Goal: Task Accomplishment & Management: Manage account settings

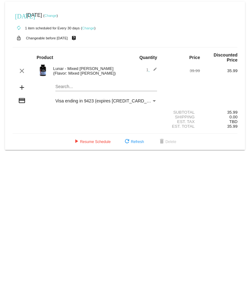
click at [154, 100] on div "Payment Method" at bounding box center [154, 101] width 3 height 2
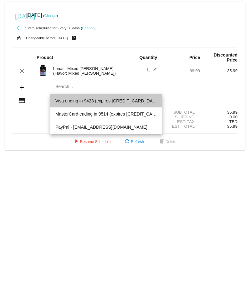
click at [80, 99] on span "Visa ending in 9423 (expires [CREDIT_CARD_DATA])" at bounding box center [106, 100] width 102 height 13
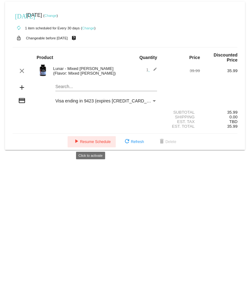
click at [93, 142] on span "play_arrow Resume Schedule" at bounding box center [92, 142] width 38 height 4
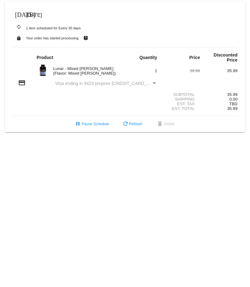
click at [57, 38] on small "Your order has started processing." at bounding box center [52, 38] width 53 height 4
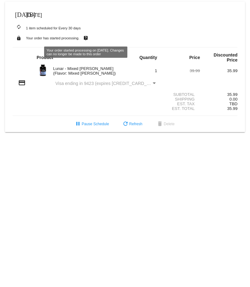
click at [145, 25] on div "autorenew 1 item scheduled for Every 30 days" at bounding box center [125, 28] width 225 height 13
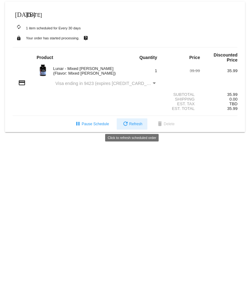
click at [135, 123] on span "refresh Refresh" at bounding box center [132, 124] width 21 height 4
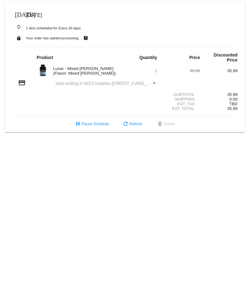
click at [37, 13] on span "[DATE]" at bounding box center [34, 15] width 16 height 5
click at [19, 13] on mat-icon "[DATE]" at bounding box center [19, 14] width 8 height 8
click at [42, 15] on span "[DATE]" at bounding box center [34, 15] width 16 height 5
click at [48, 28] on small "autorenew 1 item scheduled for Every 30 days" at bounding box center [47, 28] width 68 height 4
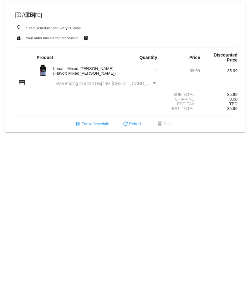
click at [20, 27] on mat-icon "autorenew" at bounding box center [19, 27] width 8 height 8
click at [33, 37] on small "Your order has started processing." at bounding box center [52, 38] width 53 height 4
click at [101, 84] on span "Visa ending in 9423 (expires [CREDIT_CARD_DATA])" at bounding box center [107, 83] width 105 height 5
click at [153, 82] on div "Payment Method" at bounding box center [154, 83] width 6 height 5
drag, startPoint x: 130, startPoint y: 86, endPoint x: 127, endPoint y: 86, distance: 3.2
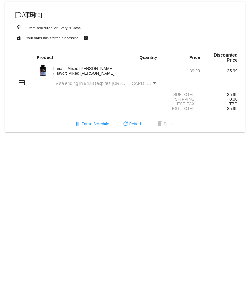
click at [129, 86] on div "credit_card Visa ending in 9423 (expires [CREDIT_CARD_DATA])" at bounding box center [125, 83] width 225 height 8
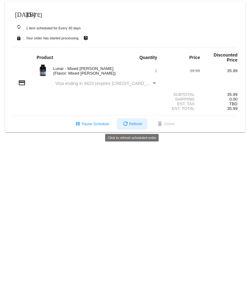
click at [134, 124] on span "refresh Refresh" at bounding box center [132, 124] width 21 height 4
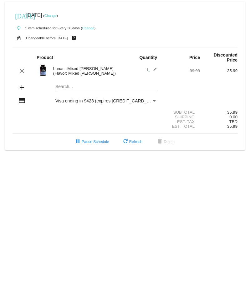
click at [57, 15] on link "Change" at bounding box center [50, 16] width 12 height 4
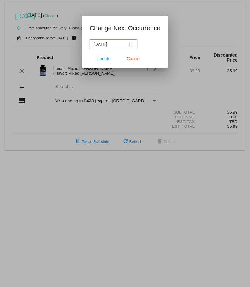
click at [130, 44] on div "[DATE]" at bounding box center [113, 44] width 40 height 7
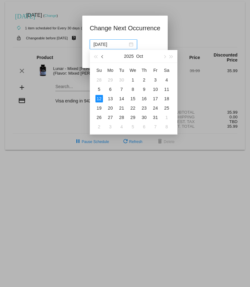
click at [102, 56] on span "button" at bounding box center [102, 56] width 3 height 3
click at [168, 88] on div "13" at bounding box center [167, 90] width 8 height 8
type input "[DATE]"
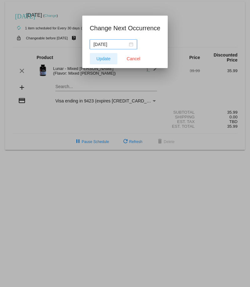
click at [107, 57] on span "Update" at bounding box center [103, 58] width 14 height 5
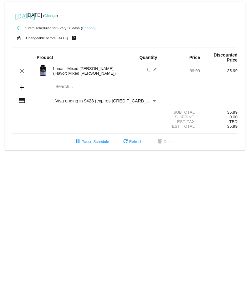
click at [57, 15] on link "Change" at bounding box center [50, 16] width 12 height 4
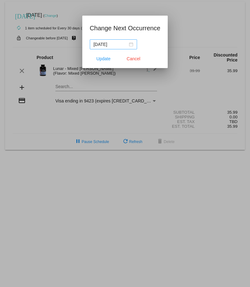
click at [131, 43] on div "[DATE]" at bounding box center [113, 44] width 40 height 7
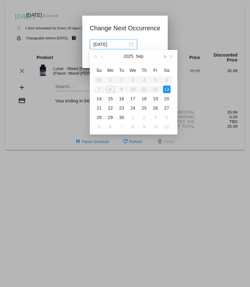
click at [165, 56] on span "button" at bounding box center [164, 56] width 3 height 3
click at [133, 89] on div "8" at bounding box center [133, 90] width 8 height 8
type input "2025-10-08"
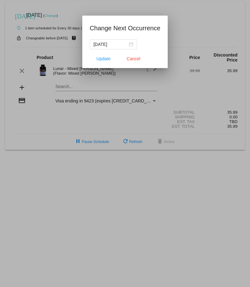
click at [70, 121] on div at bounding box center [125, 143] width 250 height 287
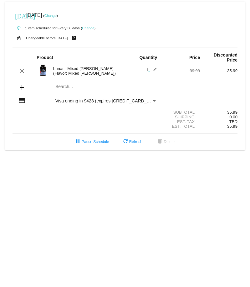
click at [57, 16] on link "Change" at bounding box center [50, 16] width 12 height 4
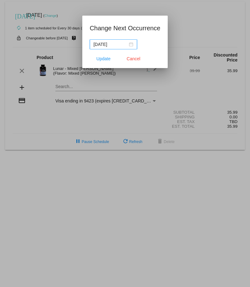
click at [129, 44] on div "2025-09-13" at bounding box center [113, 44] width 40 height 7
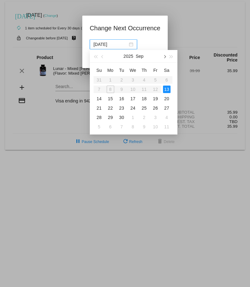
click at [164, 56] on span "button" at bounding box center [164, 56] width 3 height 3
click at [133, 88] on div "8" at bounding box center [133, 90] width 8 height 8
type input "2025-10-08"
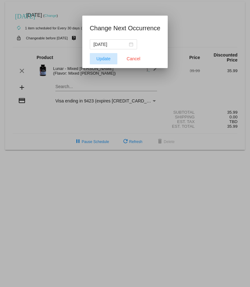
click at [106, 60] on span "Update" at bounding box center [103, 58] width 14 height 5
